Goal: Task Accomplishment & Management: Manage account settings

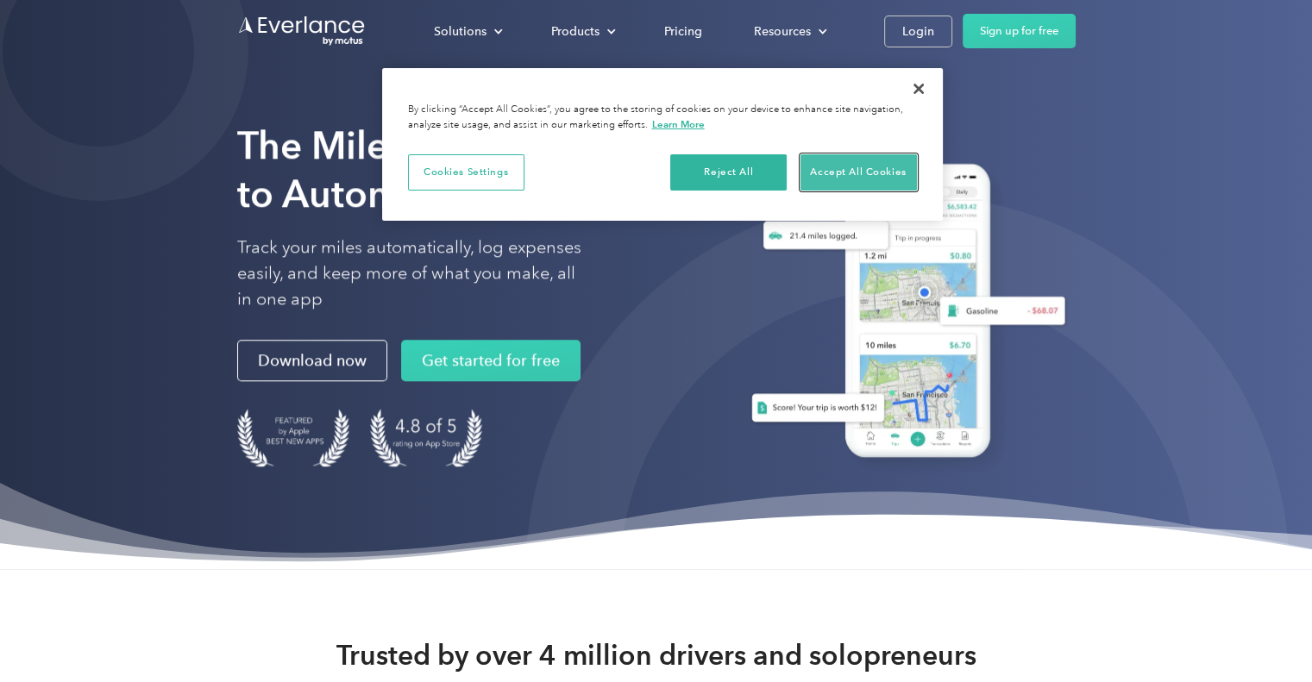
click at [825, 163] on button "Accept All Cookies" at bounding box center [858, 172] width 116 height 36
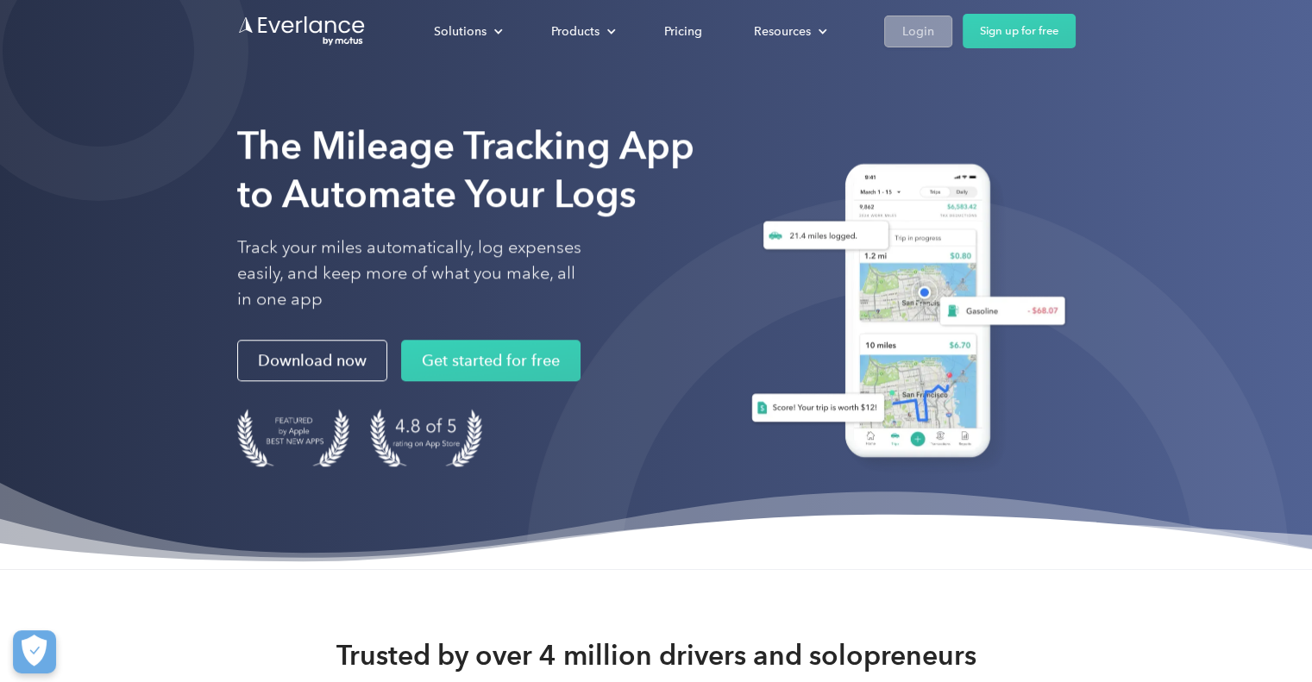
click at [925, 28] on div "Login" at bounding box center [918, 32] width 32 height 22
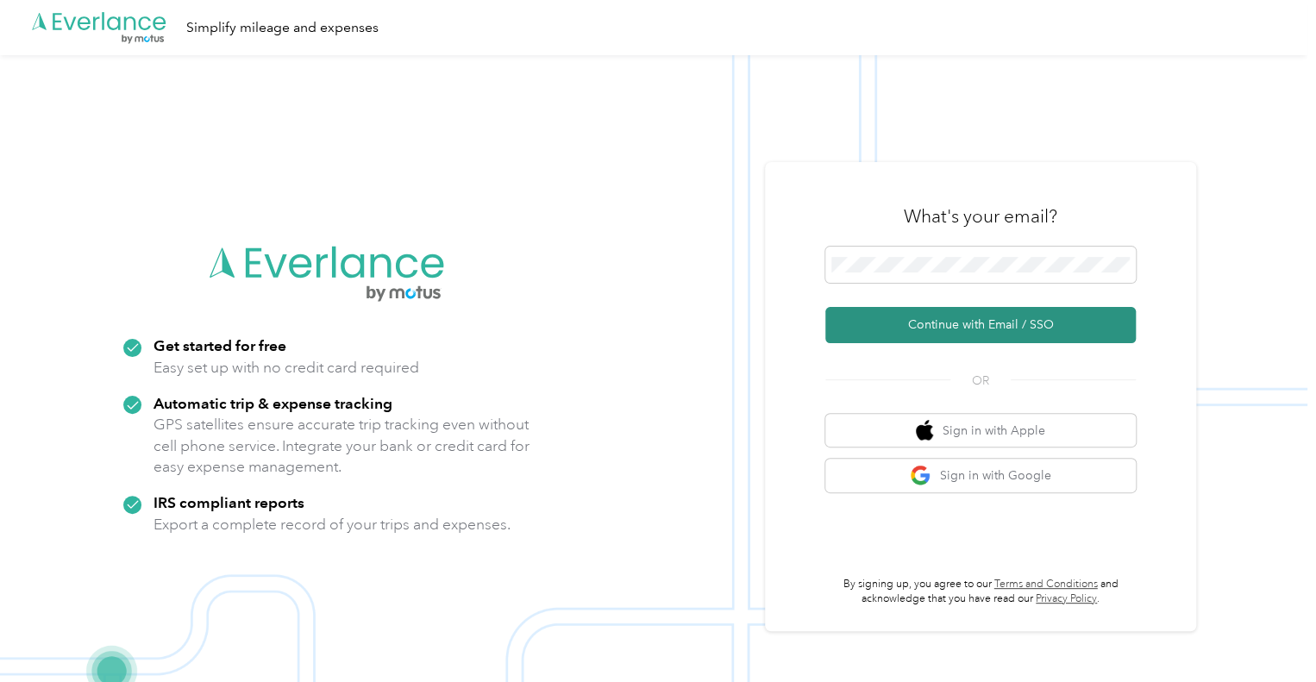
click at [1001, 336] on button "Continue with Email / SSO" at bounding box center [980, 325] width 311 height 36
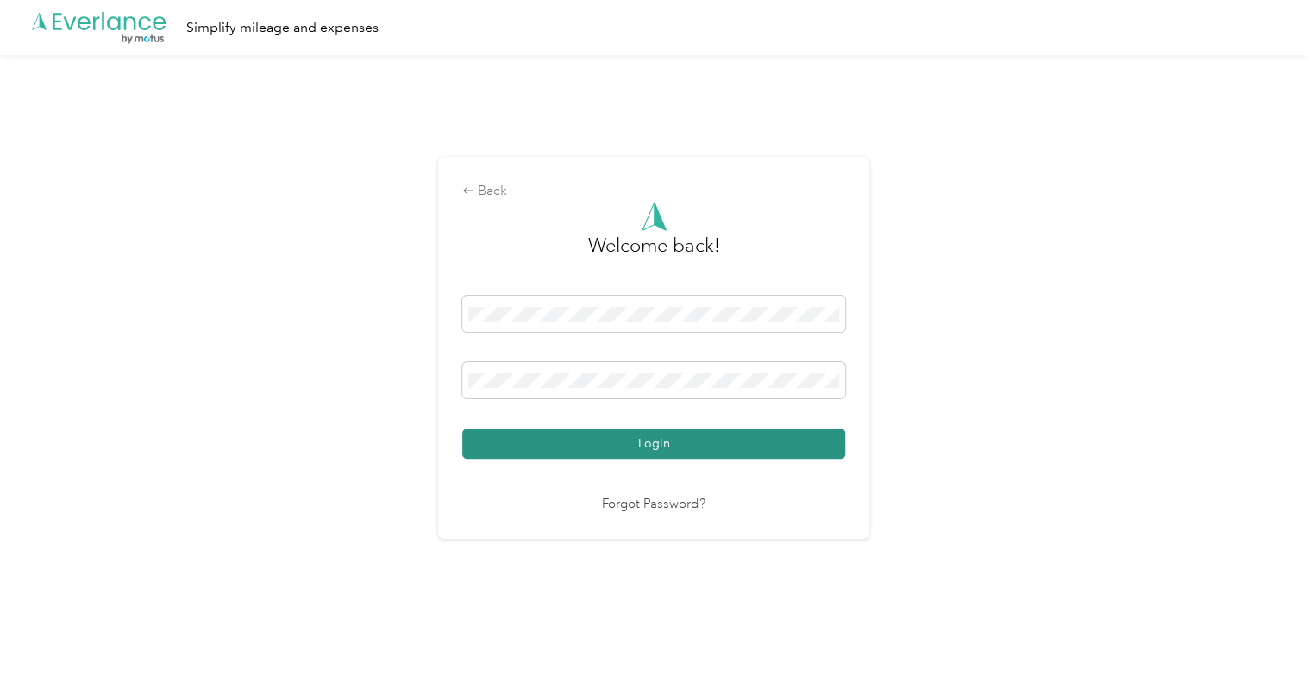
click at [737, 444] on button "Login" at bounding box center [653, 444] width 383 height 30
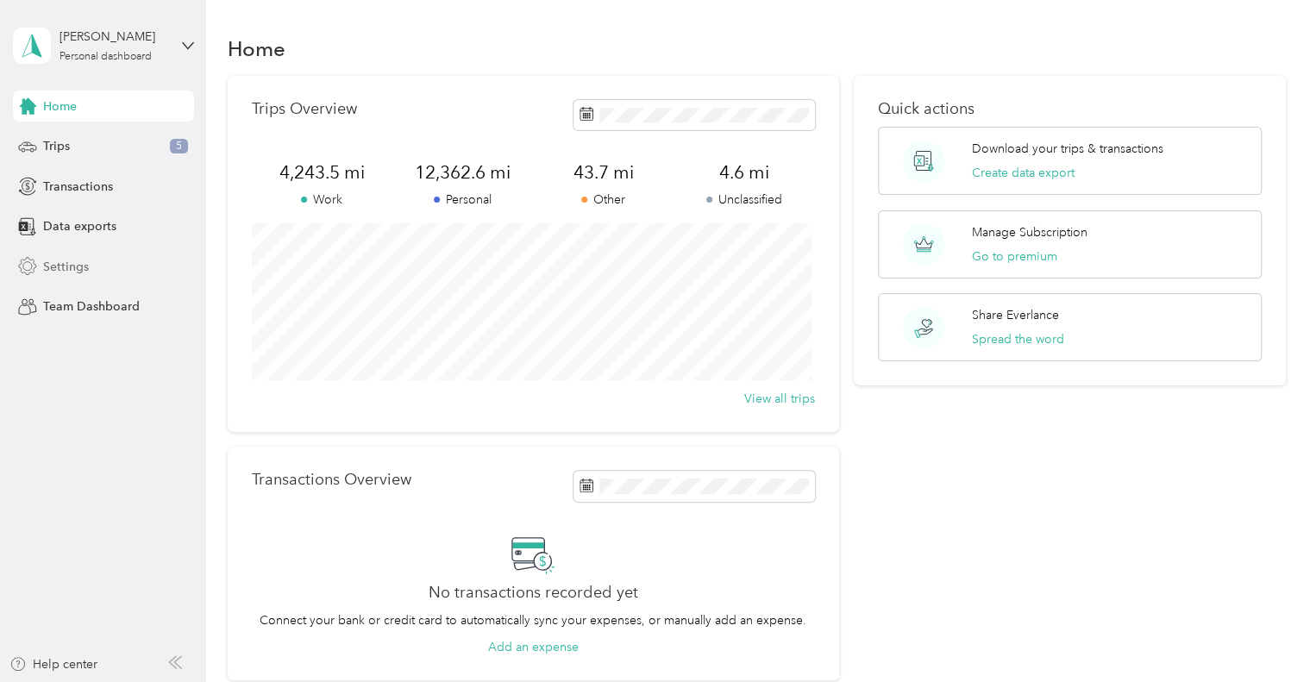
click at [77, 261] on span "Settings" at bounding box center [66, 267] width 46 height 18
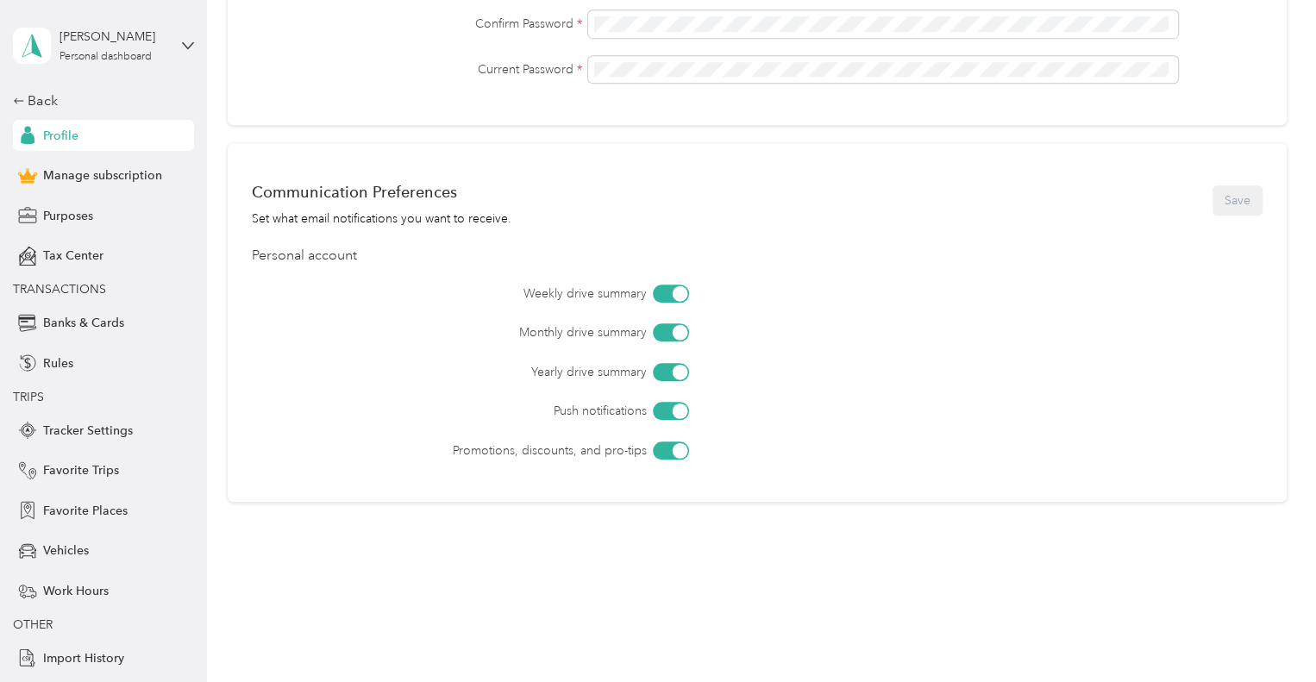
scroll to position [639, 0]
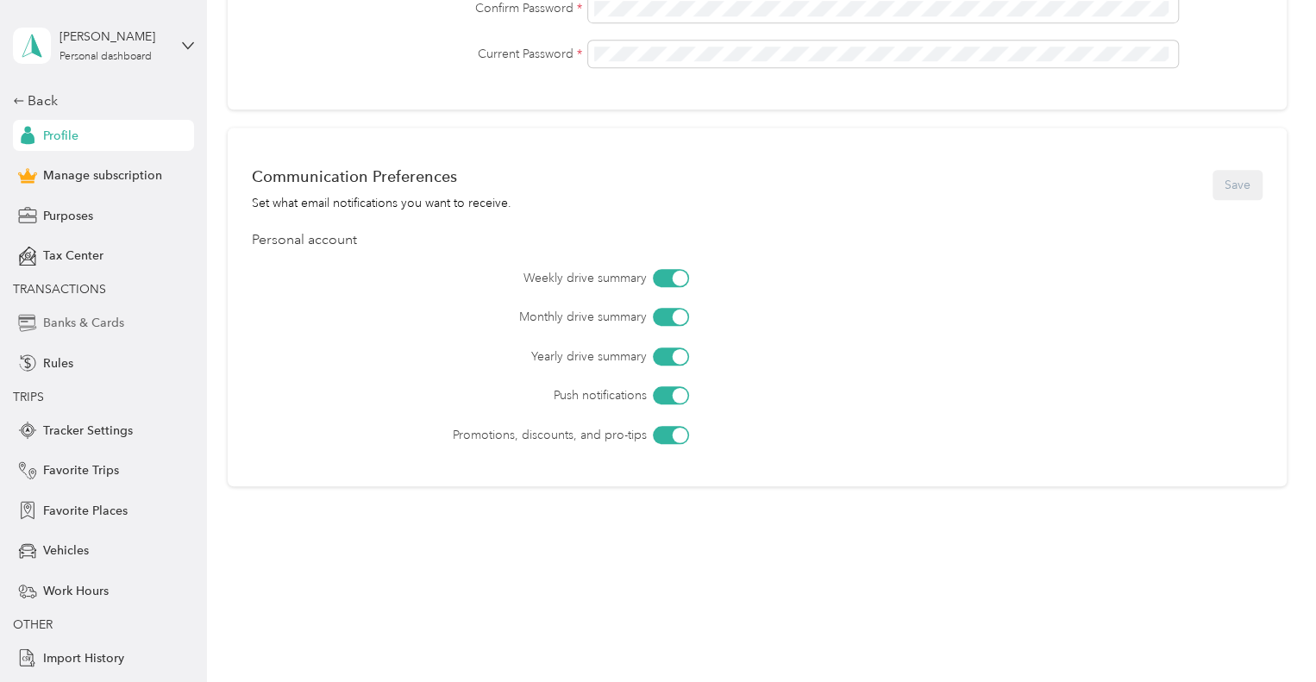
click at [79, 326] on span "Banks & Cards" at bounding box center [83, 323] width 81 height 18
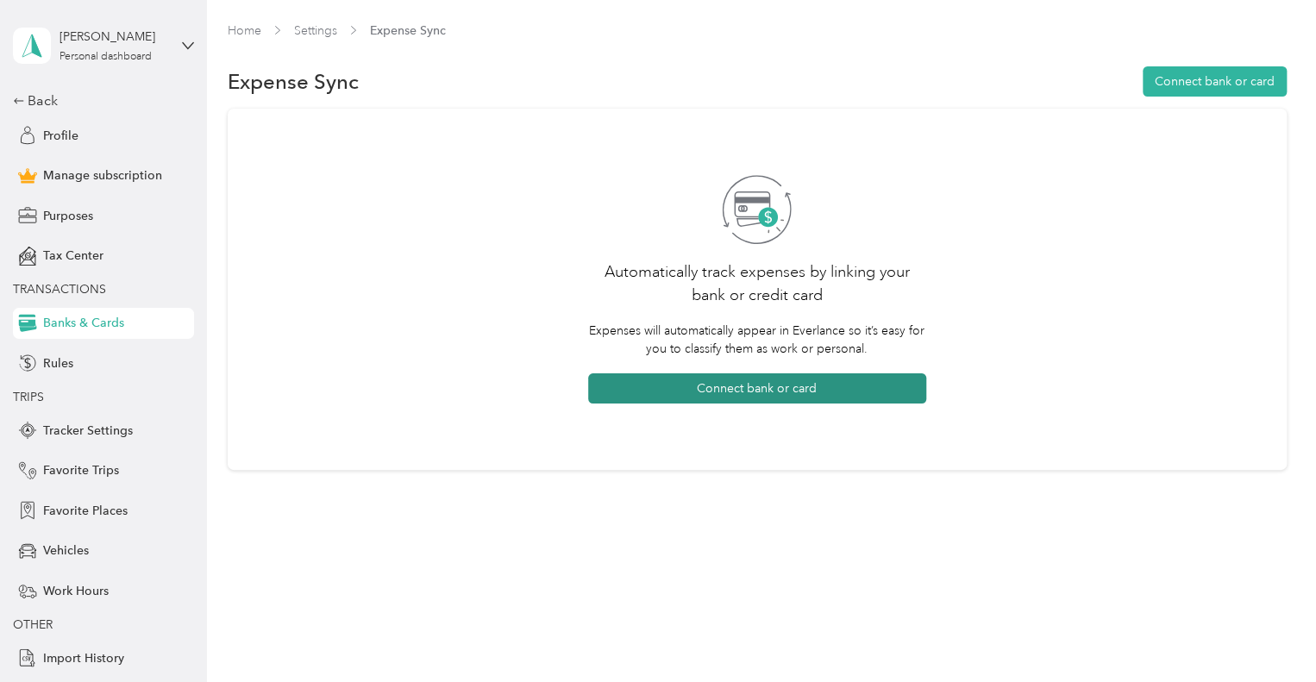
click at [825, 388] on button "Connect bank or card" at bounding box center [757, 388] width 338 height 30
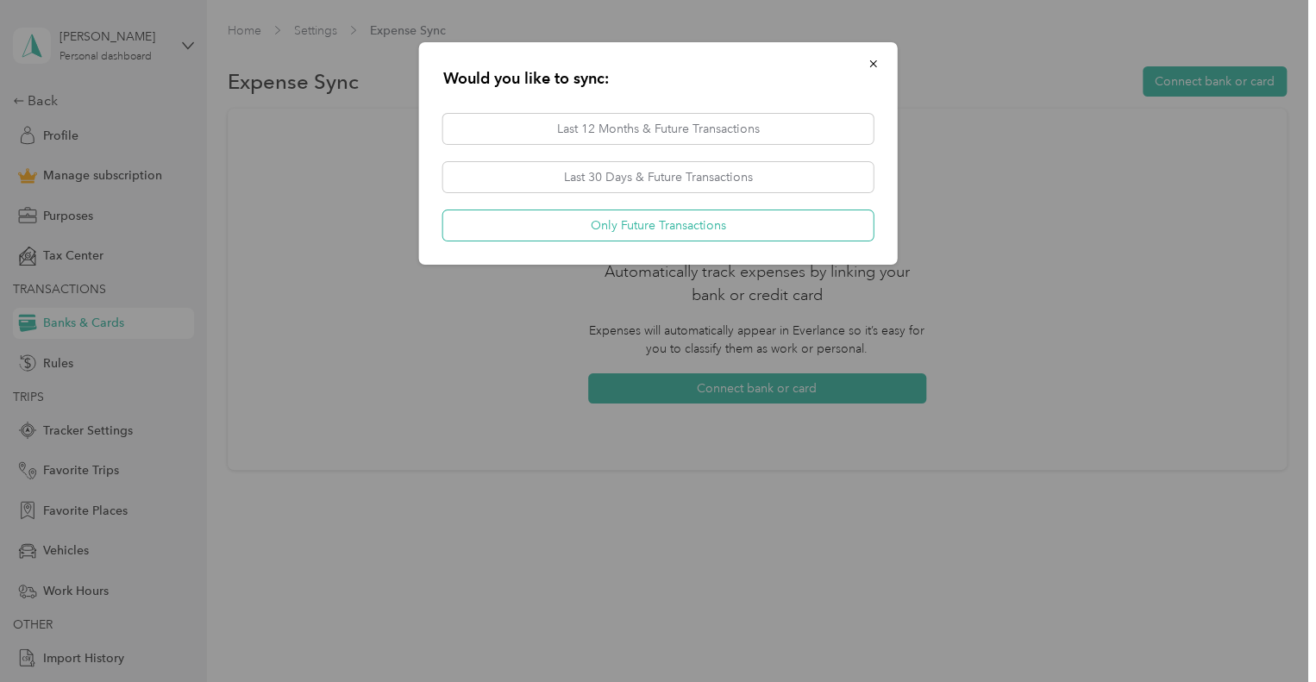
click at [654, 219] on button "Only Future Transactions" at bounding box center [658, 225] width 430 height 30
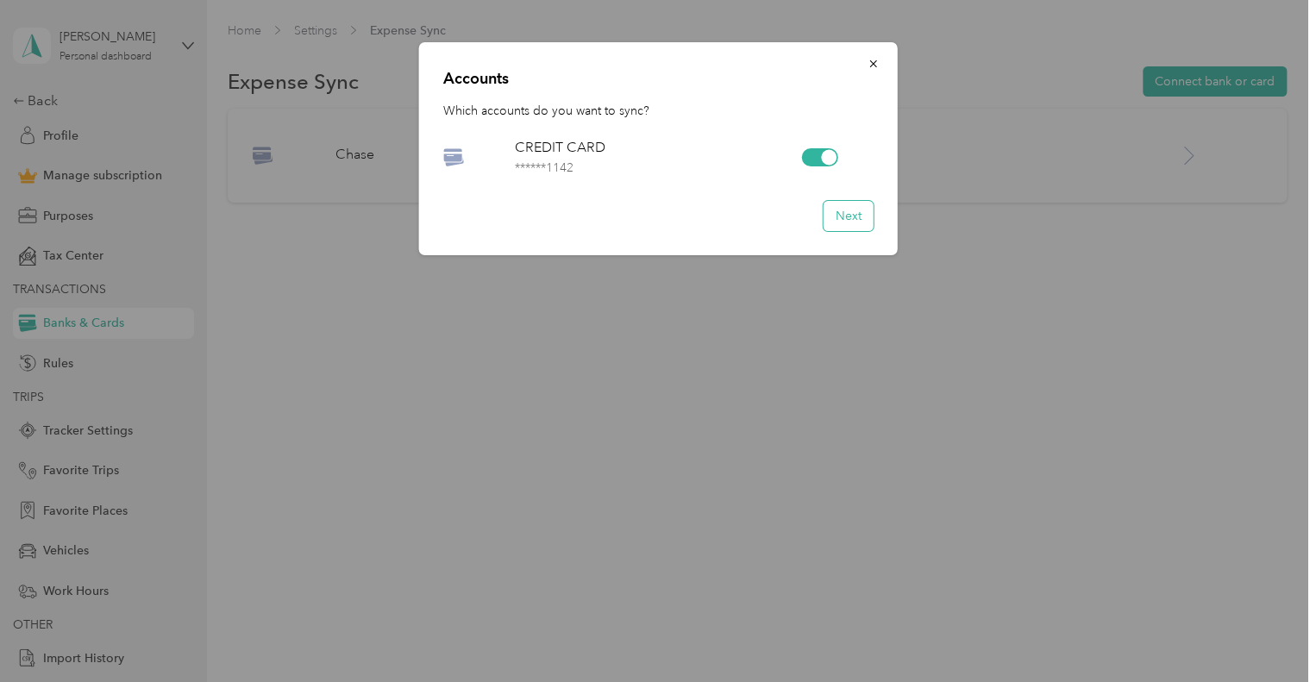
click at [852, 220] on button "Next" at bounding box center [849, 216] width 50 height 30
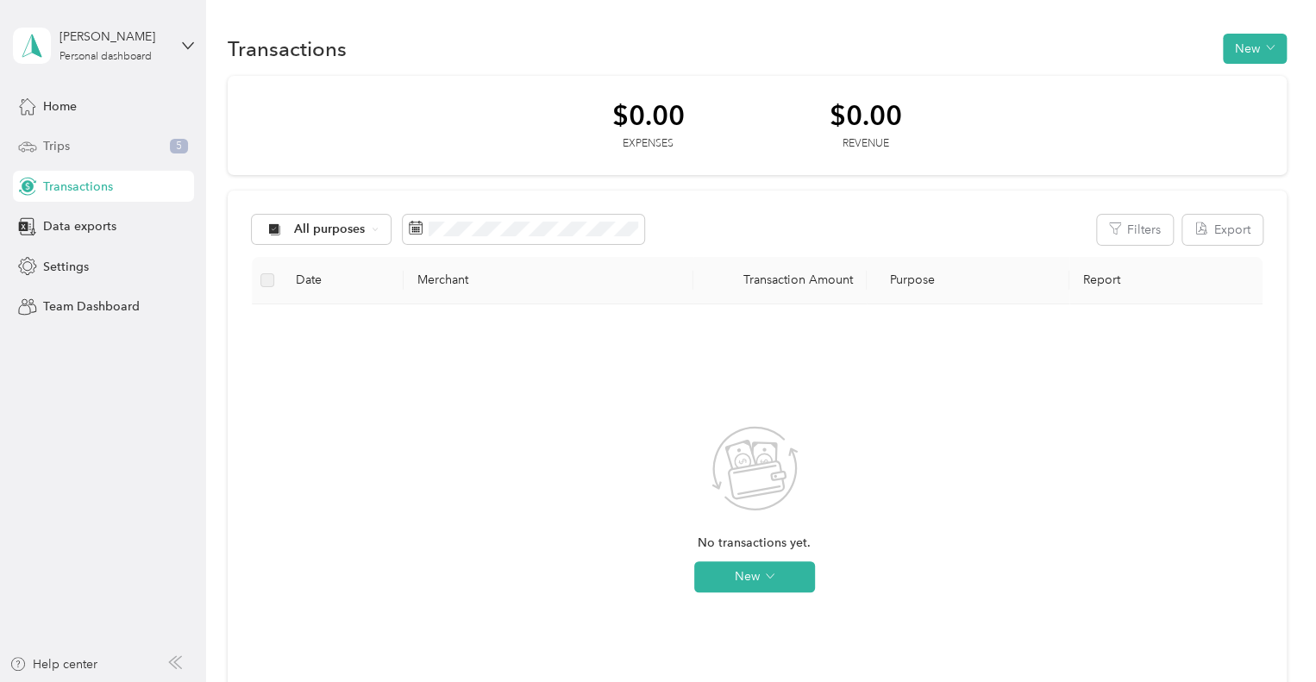
click at [86, 154] on div "Trips 5" at bounding box center [103, 146] width 181 height 31
